Goal: Navigation & Orientation: Find specific page/section

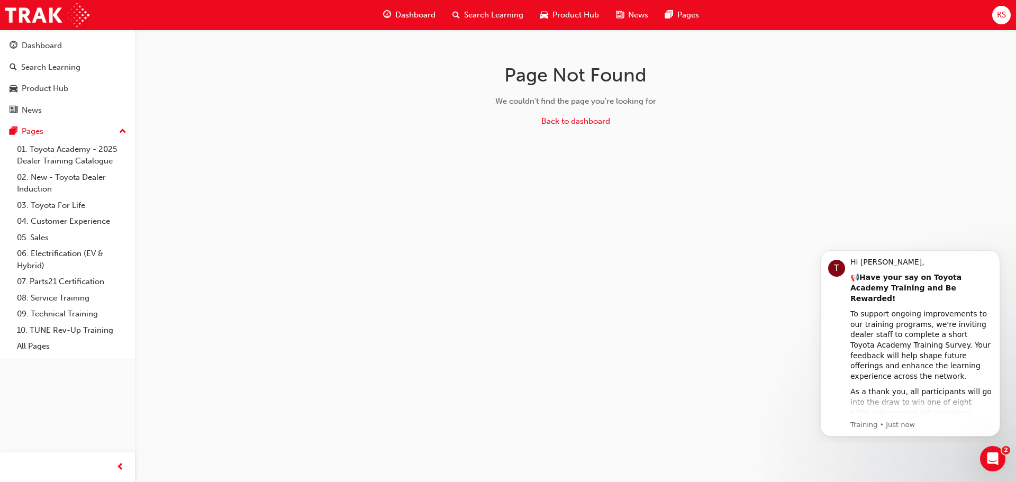
click at [503, 7] on div "Search Learning" at bounding box center [488, 15] width 88 height 22
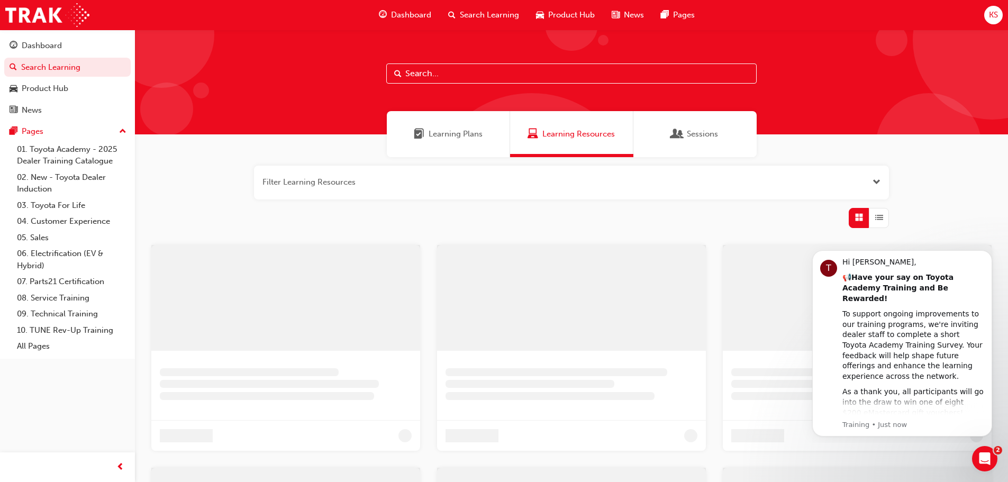
click at [587, 12] on span "Product Hub" at bounding box center [571, 15] width 47 height 12
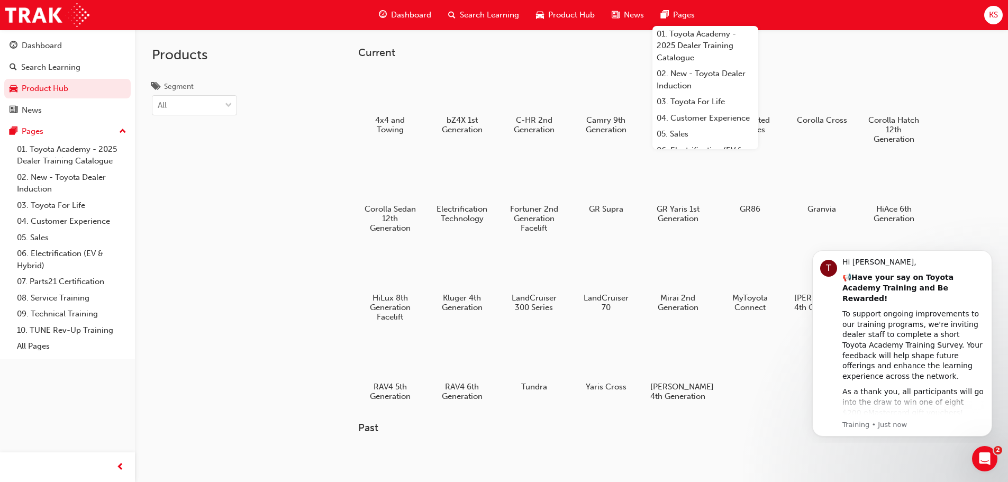
click at [672, 14] on div "Pages" at bounding box center [678, 15] width 51 height 22
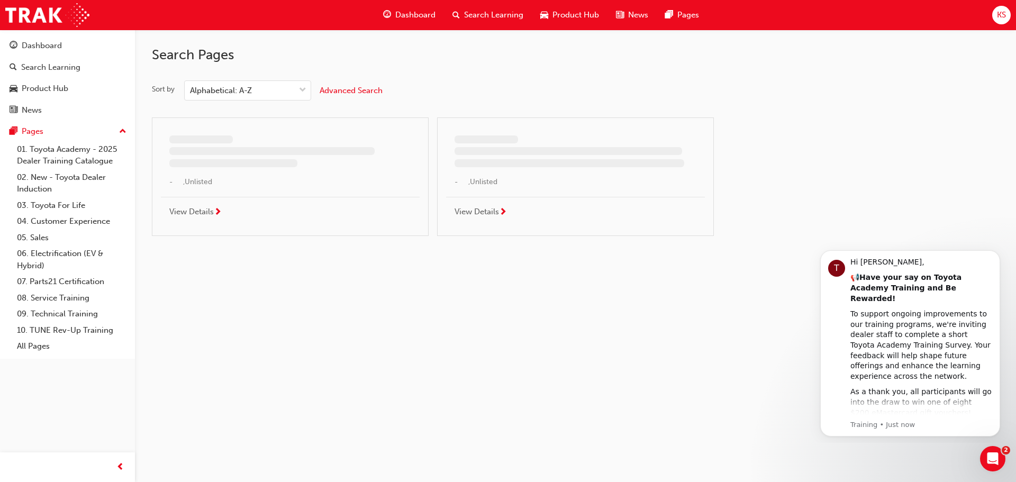
click at [409, 10] on div "Dashboard" at bounding box center [409, 15] width 69 height 22
